Goal: Check status

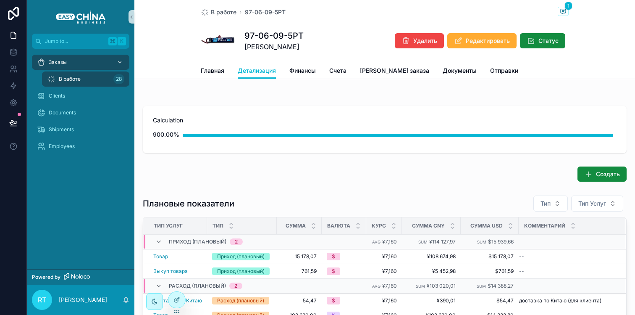
click at [73, 63] on div "Заказы" at bounding box center [80, 61] width 87 height 13
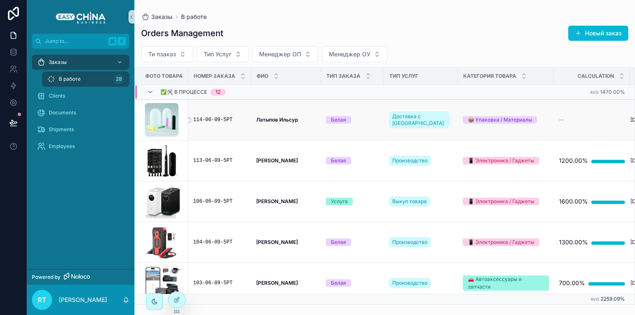
click at [206, 120] on div "114-06-09-5РТ" at bounding box center [219, 119] width 53 height 7
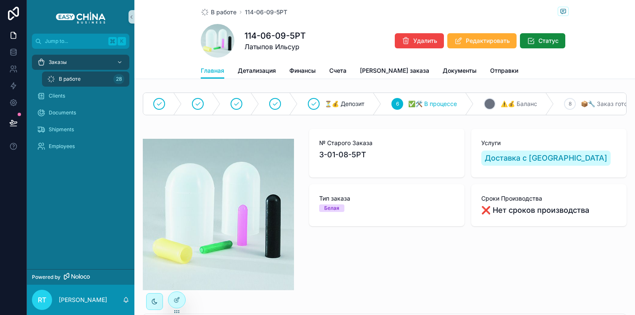
click at [491, 102] on div "7 ⚠️💰 Баланс" at bounding box center [514, 104] width 80 height 22
click at [554, 109] on div "8 📦🔧 Заказ готов" at bounding box center [601, 104] width 94 height 22
click at [538, 44] on span "Статус" at bounding box center [548, 41] width 20 height 8
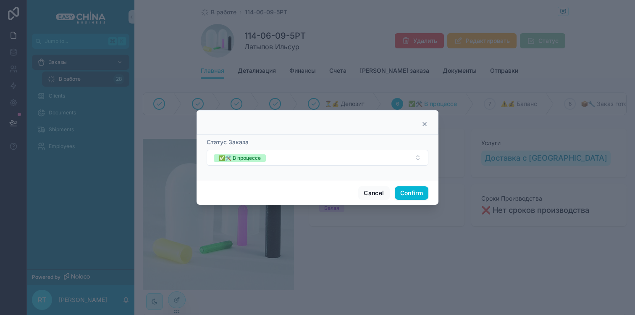
click at [428, 123] on div at bounding box center [318, 122] width 242 height 24
click at [425, 123] on icon at bounding box center [424, 123] width 3 height 3
